Goal: Task Accomplishment & Management: Manage account settings

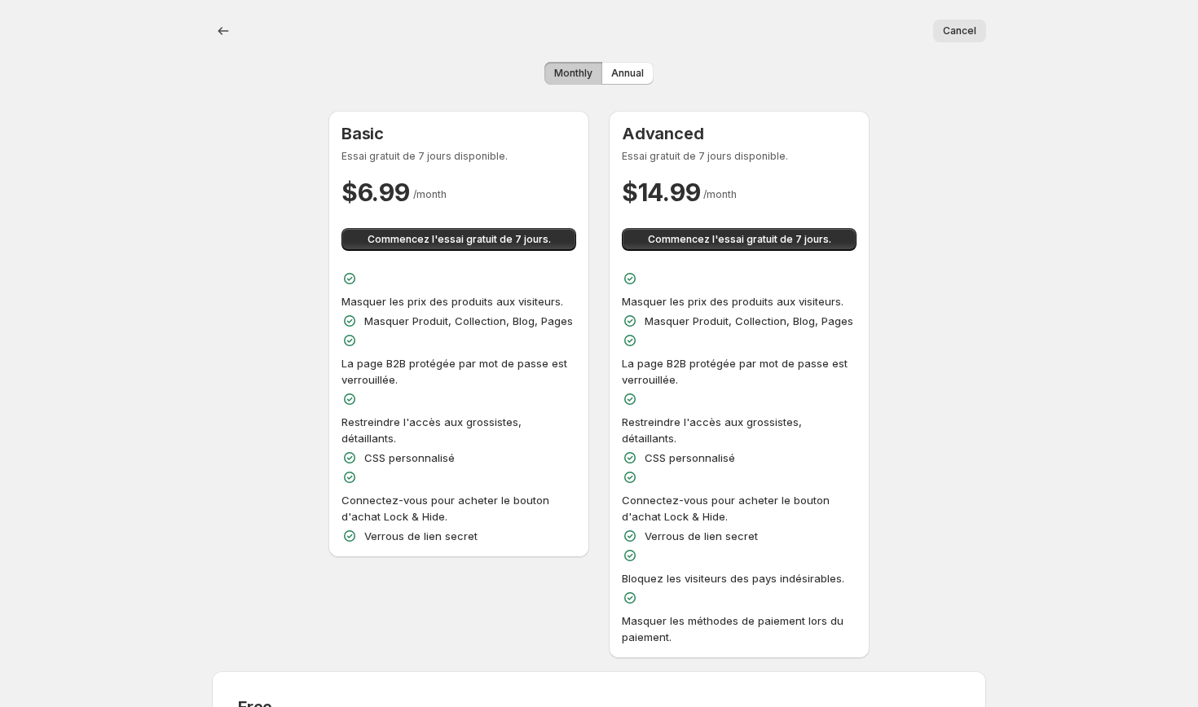
click at [218, 18] on div "Cancel Plus d'actions Cancel" at bounding box center [599, 31] width 774 height 62
click at [222, 36] on icon "back" at bounding box center [223, 31] width 16 height 16
